Goal: Connect with others: Connect with other users

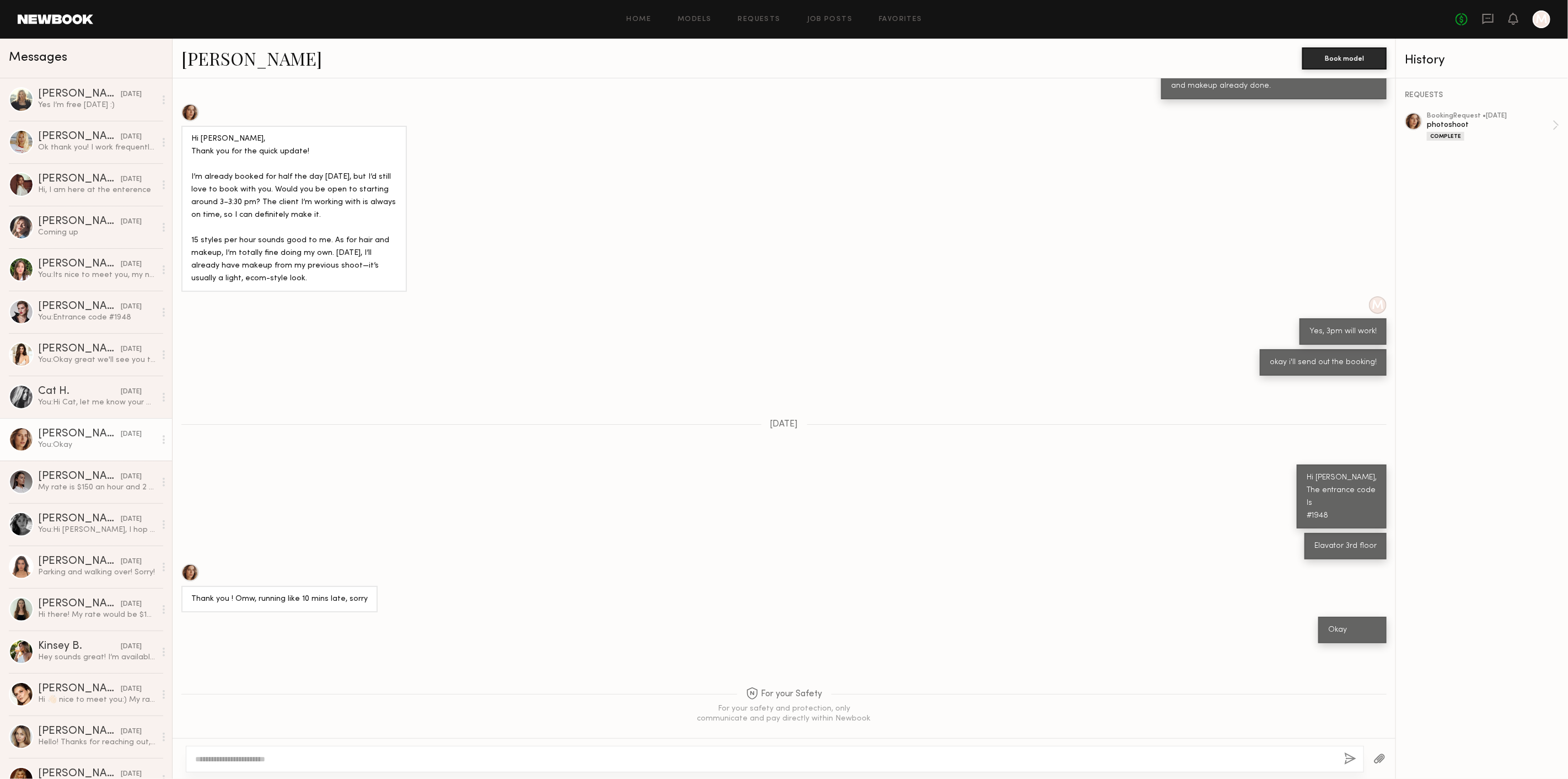
scroll to position [437, 0]
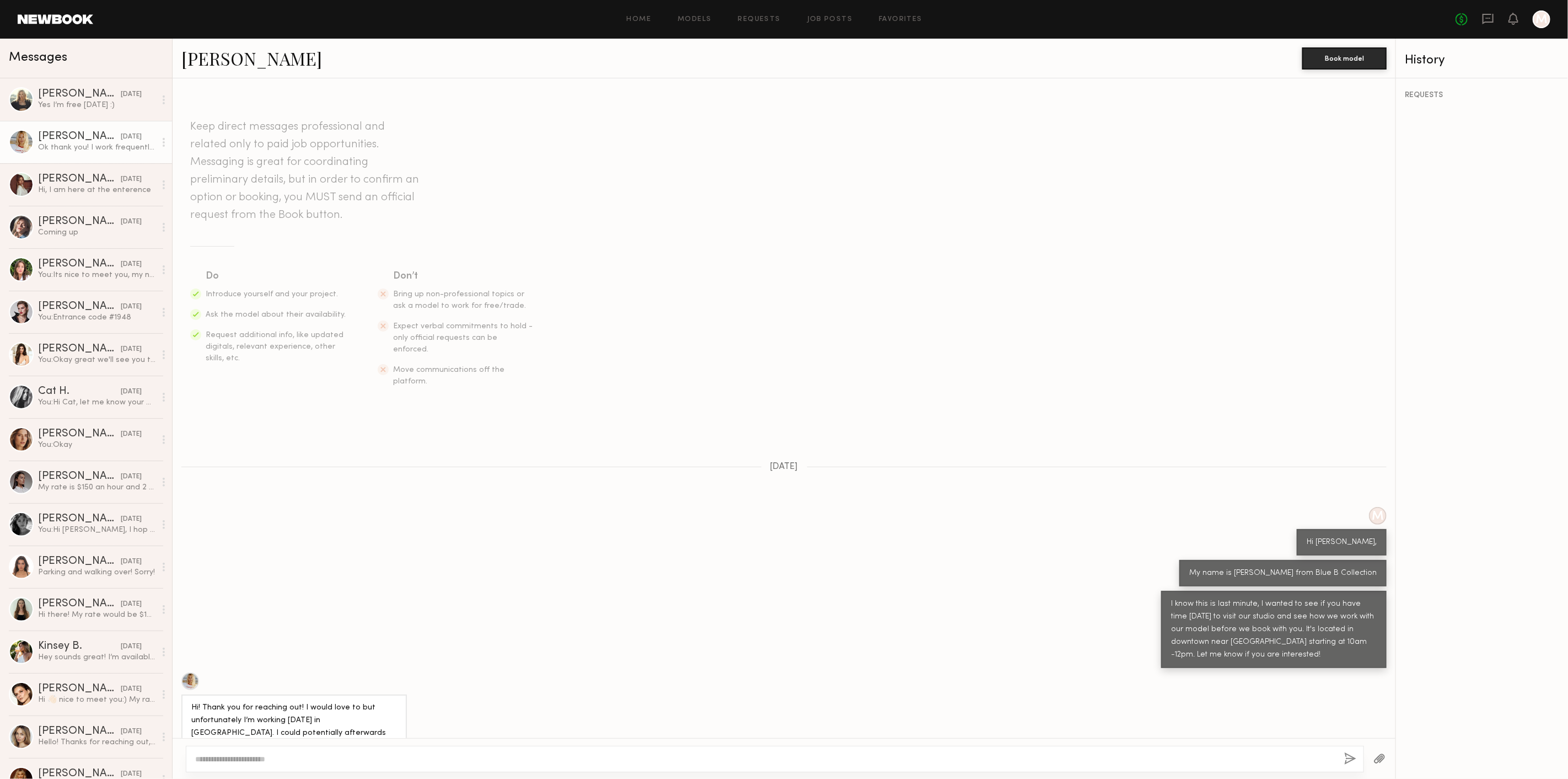
scroll to position [123, 0]
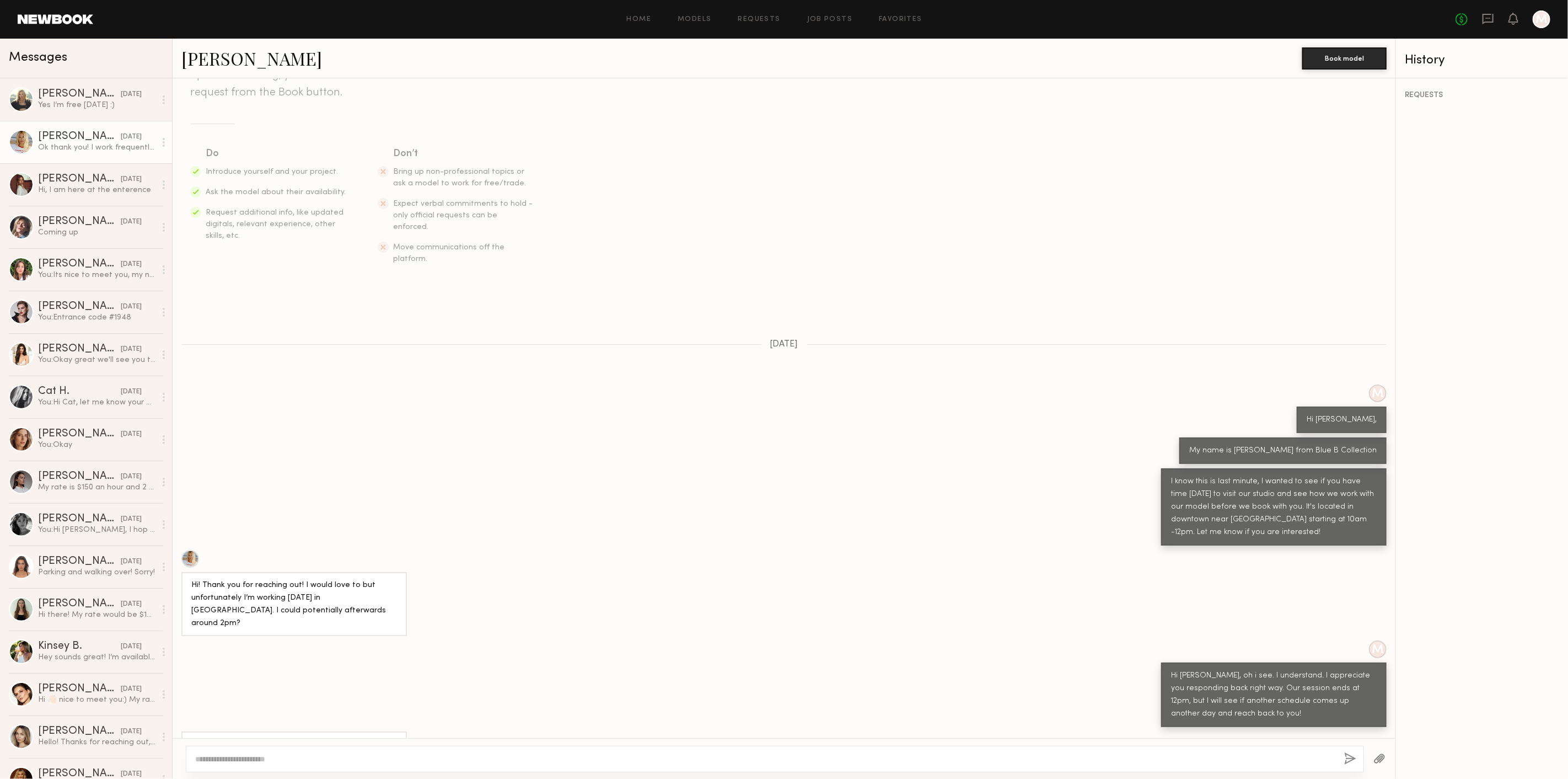
click at [212, 53] on link "[PERSON_NAME]" at bounding box center [251, 58] width 141 height 23
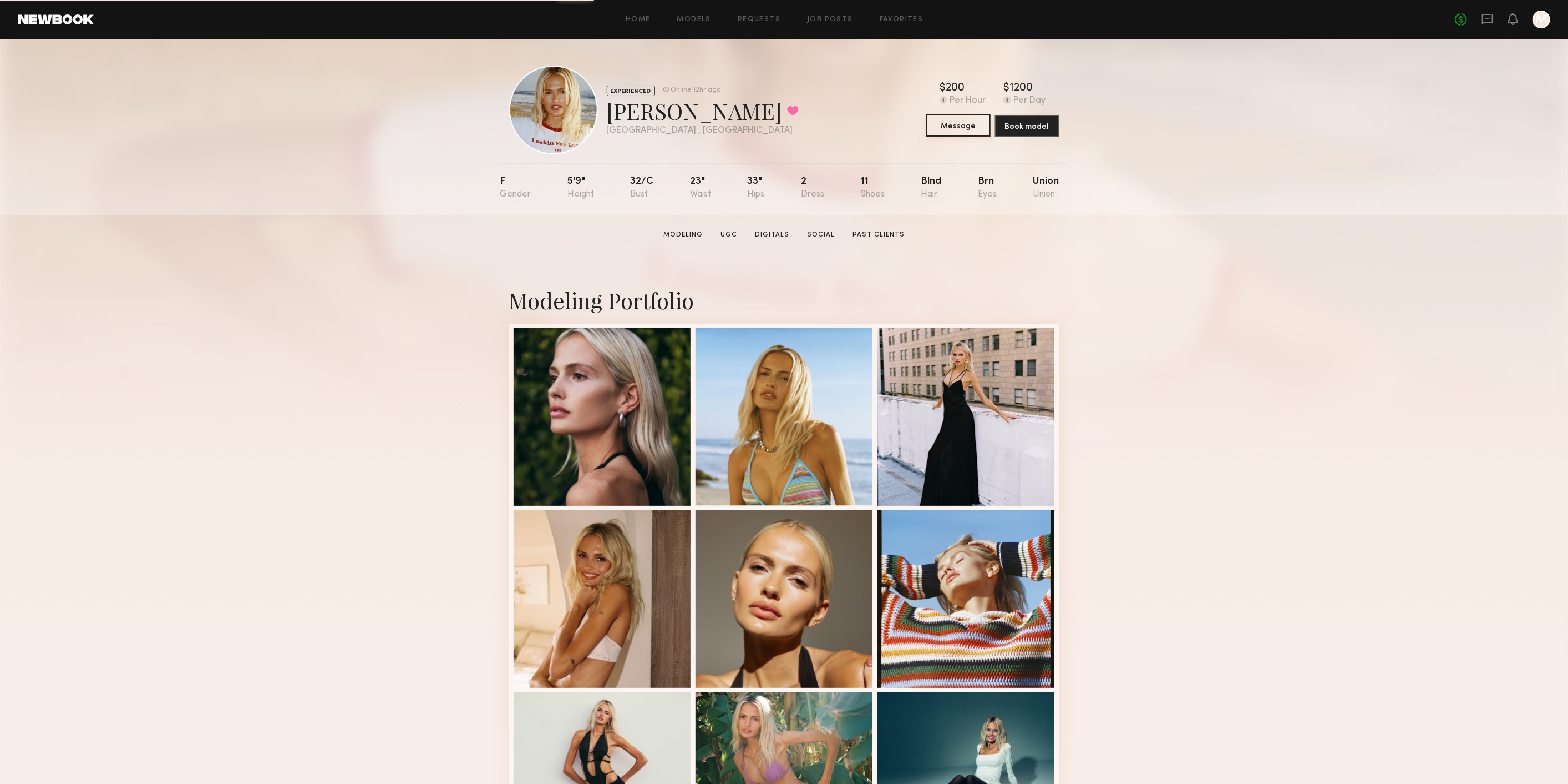
click at [965, 125] on button "Message" at bounding box center [959, 126] width 65 height 22
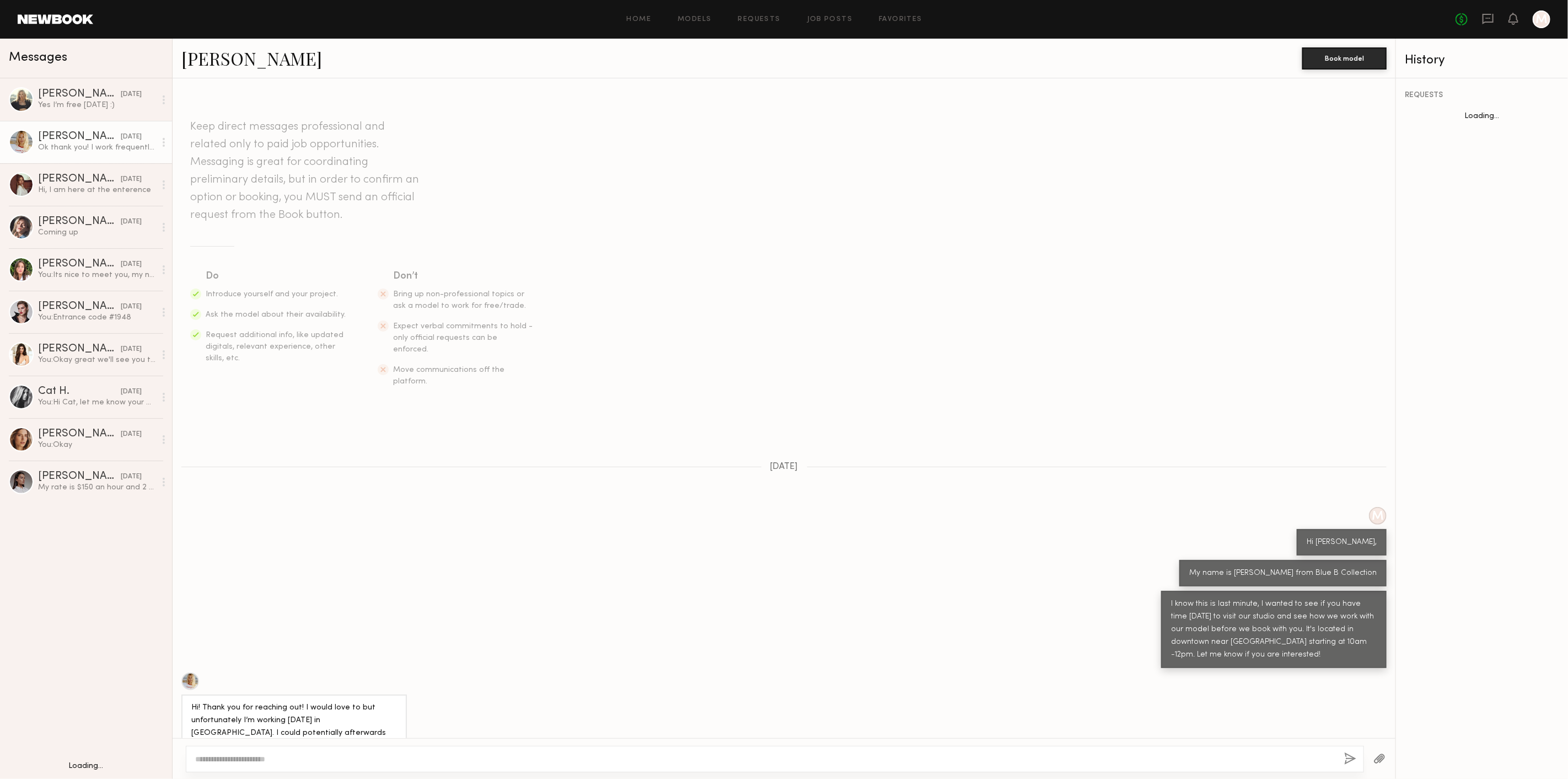
scroll to position [123, 0]
